Goal: Task Accomplishment & Management: Use online tool/utility

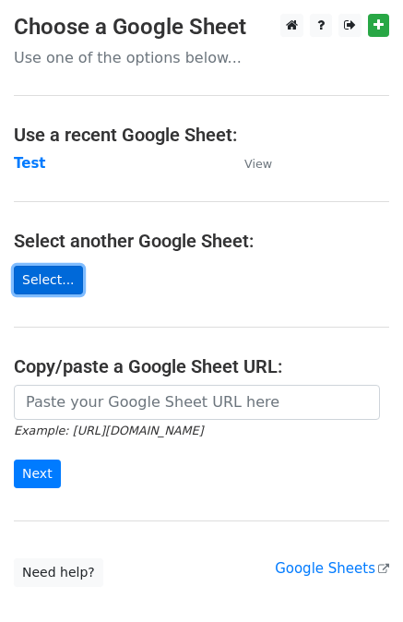
click at [63, 289] on link "Select..." at bounding box center [48, 280] width 69 height 29
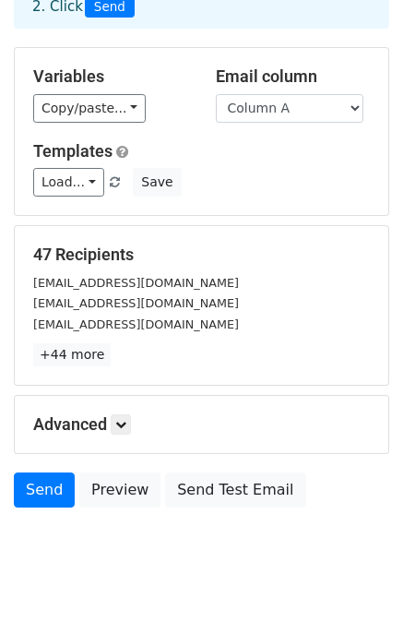
scroll to position [166, 0]
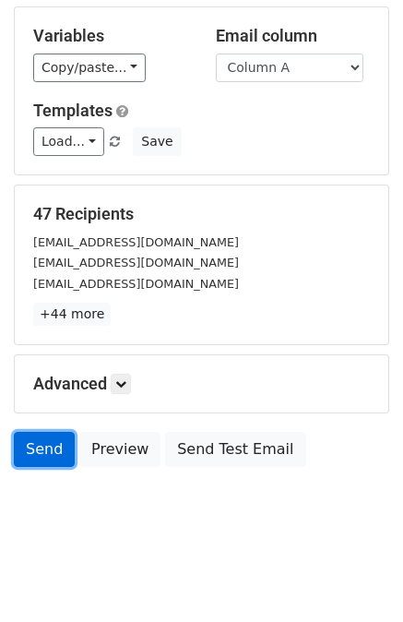
click at [45, 448] on link "Send" at bounding box center [44, 449] width 61 height 35
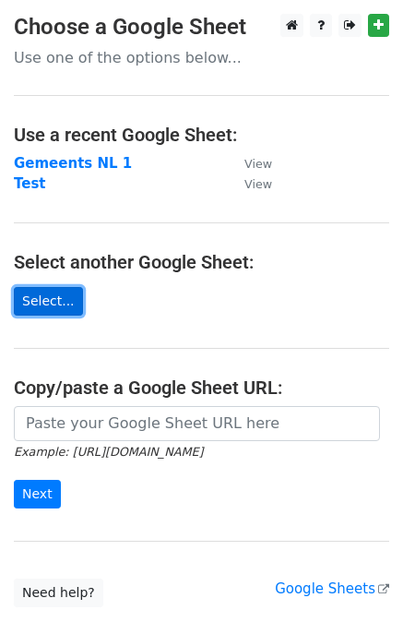
click at [48, 295] on link "Select..." at bounding box center [48, 301] width 69 height 29
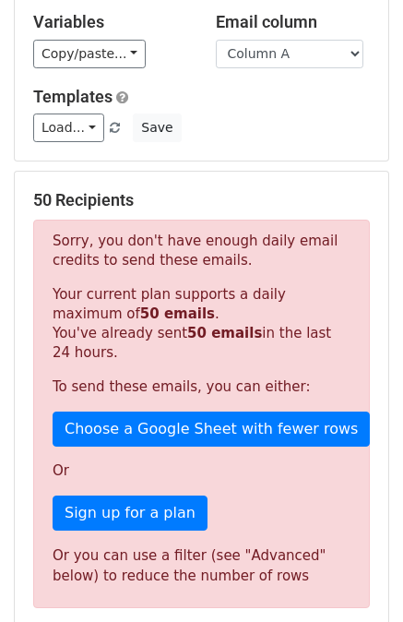
scroll to position [185, 0]
